Goal: Transaction & Acquisition: Download file/media

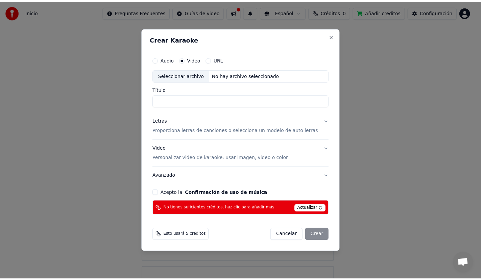
scroll to position [44, 0]
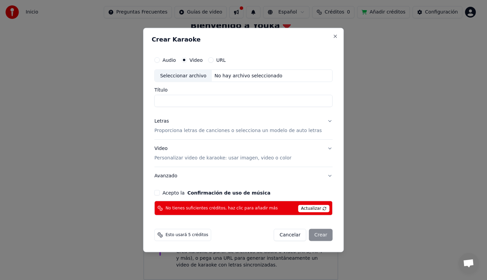
click at [199, 75] on div "Seleccionar archivo" at bounding box center [182, 76] width 57 height 12
type input "**********"
click at [324, 176] on button "Avanzado" at bounding box center [243, 176] width 178 height 18
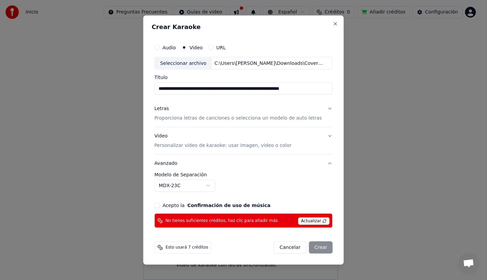
click at [313, 247] on div "Cancelar Crear" at bounding box center [303, 248] width 59 height 12
click at [316, 245] on div "Cancelar Crear" at bounding box center [303, 248] width 59 height 12
click at [252, 221] on span "No tienes suficientes créditos, haz clic para añadir más" at bounding box center [221, 220] width 112 height 5
click at [179, 26] on h2 "Crear Karaoke" at bounding box center [243, 27] width 184 height 6
click at [286, 246] on button "Cancelar" at bounding box center [290, 248] width 32 height 12
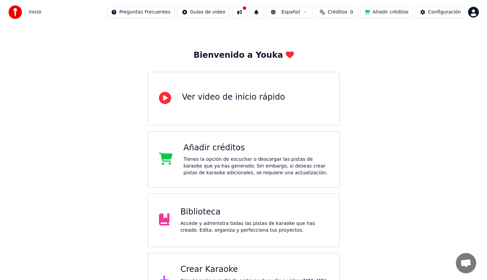
scroll to position [0, 0]
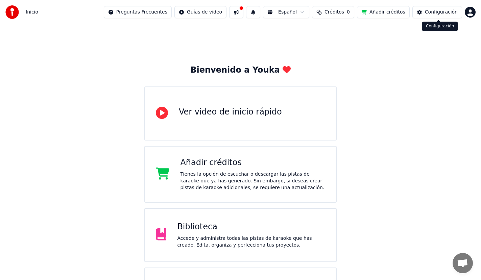
click at [438, 11] on div "Configuración" at bounding box center [441, 12] width 33 height 7
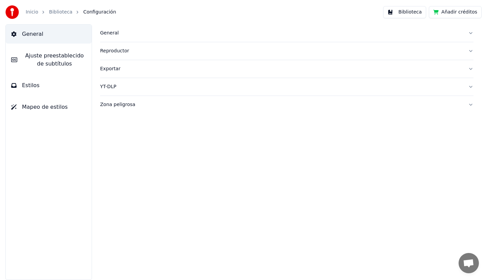
click at [418, 13] on button "Biblioteca" at bounding box center [404, 12] width 43 height 12
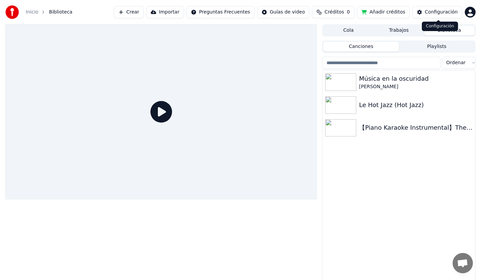
click at [424, 11] on button "Configuración" at bounding box center [437, 12] width 50 height 12
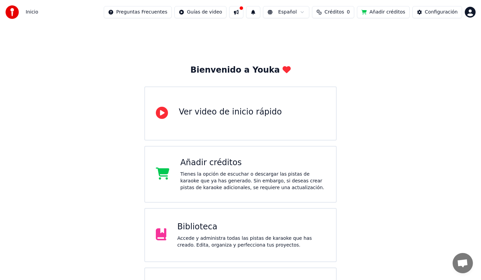
click at [243, 13] on button at bounding box center [236, 12] width 14 height 12
click at [170, 43] on div "Bienvenido a Youka Ver video de inicio rápido Añadir créditos Tienes la opción …" at bounding box center [240, 174] width 481 height 300
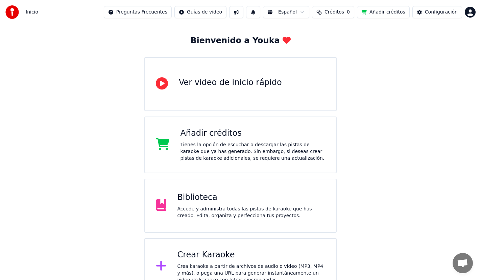
scroll to position [44, 0]
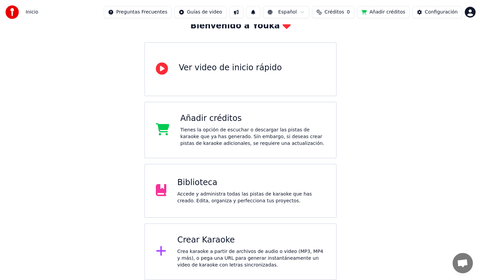
click at [199, 185] on div "Biblioteca" at bounding box center [251, 182] width 148 height 11
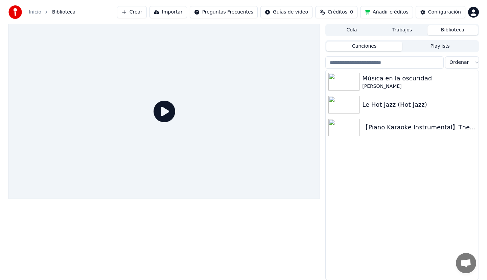
scroll to position [0, 0]
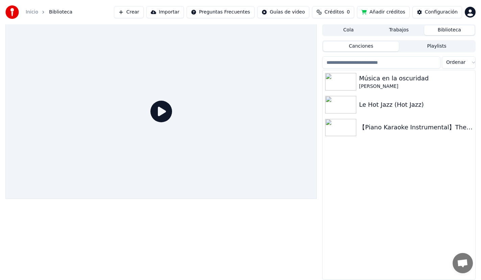
click at [183, 12] on button "Importar" at bounding box center [165, 12] width 38 height 12
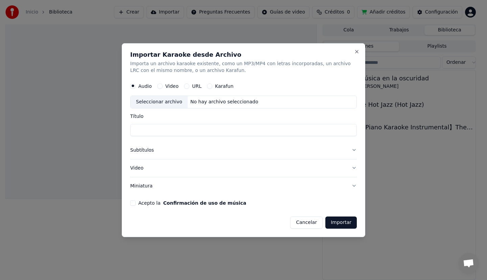
click at [170, 85] on label "Video" at bounding box center [171, 86] width 13 height 5
click at [163, 85] on button "Video" at bounding box center [159, 85] width 5 height 5
click at [175, 102] on div "Seleccionar archivo" at bounding box center [158, 102] width 57 height 12
type input "**********"
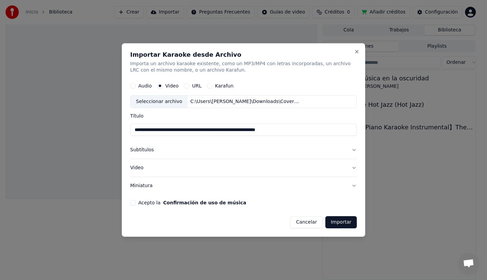
click at [334, 219] on button "Importar" at bounding box center [340, 222] width 31 height 12
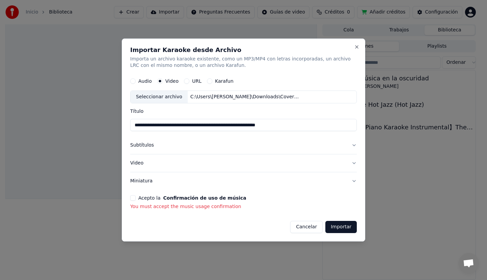
click at [340, 227] on button "Importar" at bounding box center [340, 227] width 31 height 12
click at [135, 198] on button "Acepto la Confirmación de uso de música" at bounding box center [132, 197] width 5 height 5
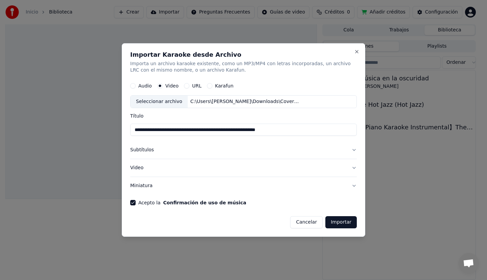
click at [338, 219] on button "Importar" at bounding box center [340, 222] width 31 height 12
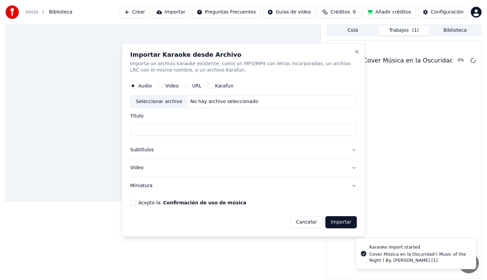
scroll to position [0, 0]
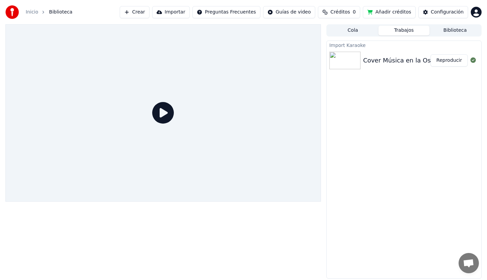
click at [166, 112] on icon at bounding box center [163, 113] width 22 height 22
click at [448, 59] on button "Reproducir" at bounding box center [448, 60] width 37 height 12
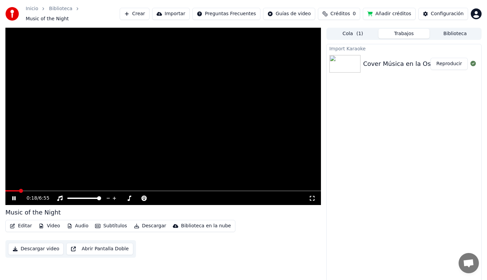
click at [14, 196] on icon at bounding box center [19, 198] width 16 height 5
click at [149, 12] on button "Crear" at bounding box center [135, 14] width 30 height 12
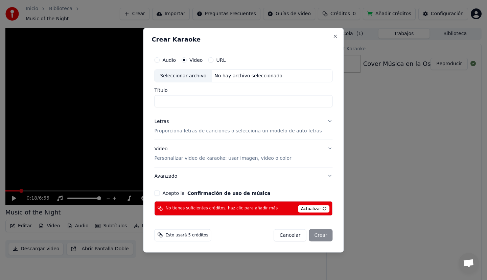
click at [170, 102] on input "Título" at bounding box center [243, 101] width 178 height 12
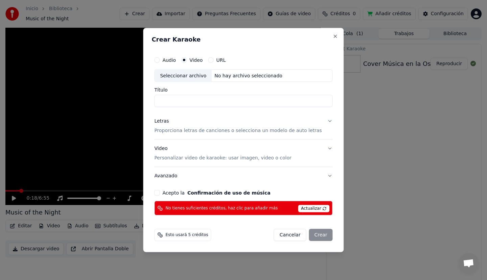
click at [167, 100] on input "Título" at bounding box center [243, 101] width 178 height 12
click at [258, 207] on span "No tienes suficientes créditos, haz clic para añadir más" at bounding box center [221, 208] width 112 height 5
click at [214, 39] on h2 "Crear Karaoke" at bounding box center [243, 39] width 184 height 6
click at [333, 37] on button "Close" at bounding box center [335, 35] width 5 height 5
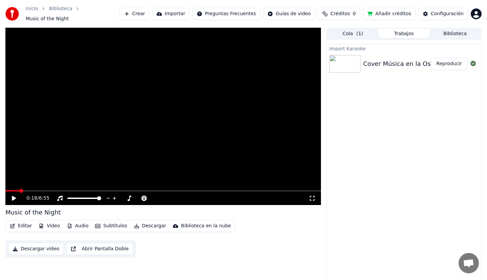
click at [22, 223] on button "Editar" at bounding box center [20, 225] width 27 height 9
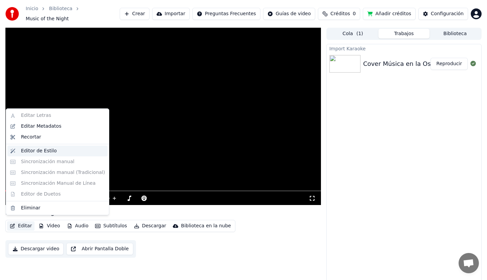
click at [27, 149] on div "Editor de Estilo" at bounding box center [39, 151] width 36 height 7
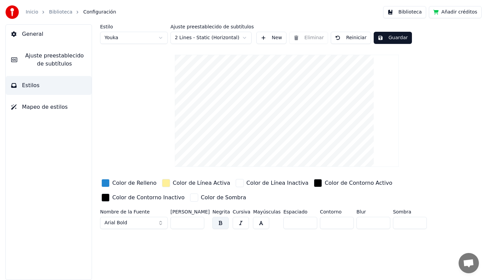
click at [385, 35] on button "Guardar" at bounding box center [393, 38] width 38 height 12
click at [41, 107] on span "Mapeo de estilos" at bounding box center [45, 107] width 46 height 8
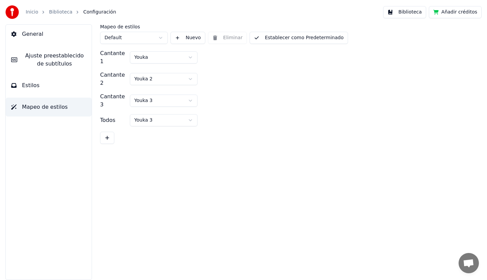
click at [32, 33] on span "General" at bounding box center [32, 34] width 21 height 8
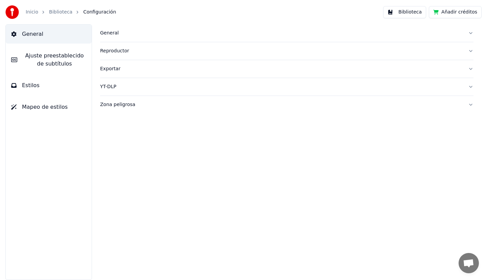
click at [409, 115] on div "General Reproductor Exportar YT-DLP Zona peligrosa" at bounding box center [287, 152] width 400 height 256
click at [55, 11] on link "Biblioteca" at bounding box center [60, 12] width 23 height 7
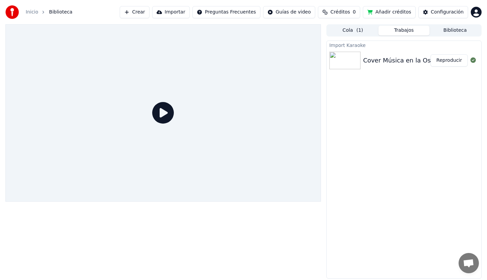
click at [381, 59] on div "Cover Música en la Oscuridad ( Music of the Night ) By. Zule Lozada [1]" at bounding box center [478, 60] width 230 height 9
click at [353, 55] on img at bounding box center [344, 61] width 31 height 18
click at [163, 111] on icon at bounding box center [163, 113] width 22 height 22
click at [398, 63] on div "Cover Música en la Oscuridad ( Music of the Night ) By. Zule Lozada [1]" at bounding box center [478, 60] width 230 height 9
click at [452, 56] on button "Reproducir" at bounding box center [448, 60] width 37 height 12
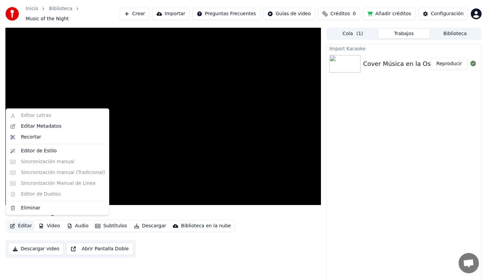
click at [23, 222] on button "Editar" at bounding box center [20, 225] width 27 height 9
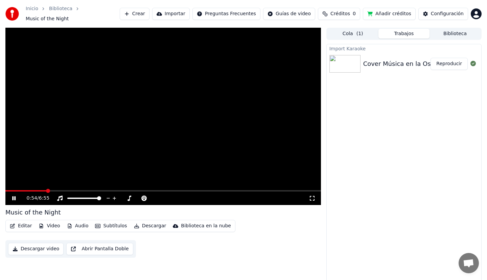
click at [46, 190] on span at bounding box center [162, 190] width 315 height 1
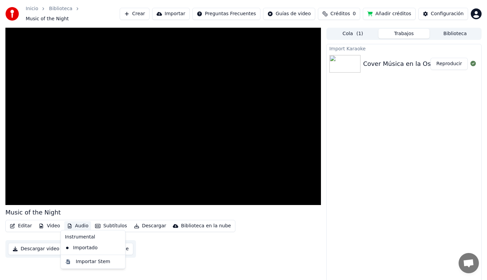
click at [75, 222] on button "Audio" at bounding box center [77, 225] width 27 height 9
click at [50, 221] on button "Video" at bounding box center [49, 225] width 27 height 9
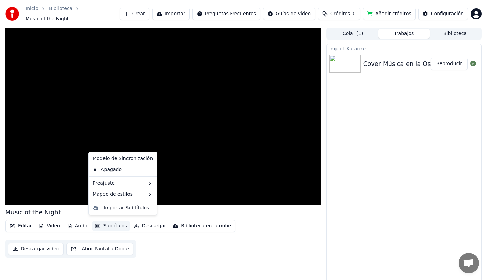
click at [106, 223] on button "Subtítulos" at bounding box center [110, 225] width 37 height 9
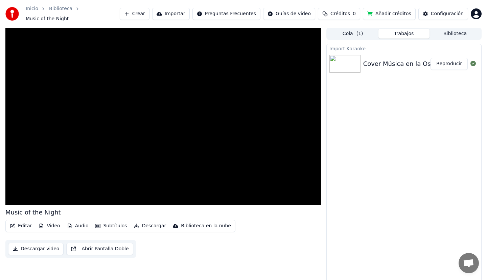
click at [33, 244] on button "Descargar video" at bounding box center [35, 249] width 55 height 12
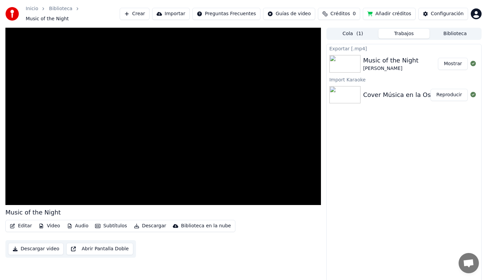
click at [23, 223] on button "Editar" at bounding box center [20, 225] width 27 height 9
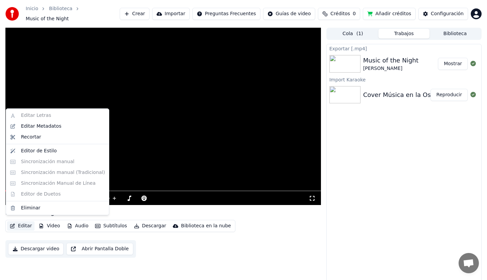
click at [293, 13] on html "Inicio Biblioteca Music of the Night Crear Importar Preguntas Frecuentes Guías …" at bounding box center [243, 140] width 487 height 280
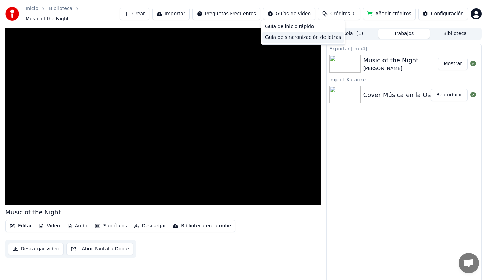
click at [299, 38] on div "Guía de sincronización de letras" at bounding box center [302, 37] width 81 height 11
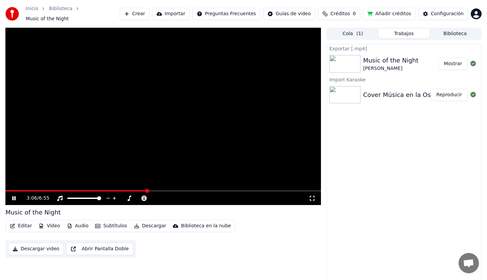
click at [13, 196] on icon at bounding box center [13, 198] width 3 height 4
